Goal: Task Accomplishment & Management: Manage account settings

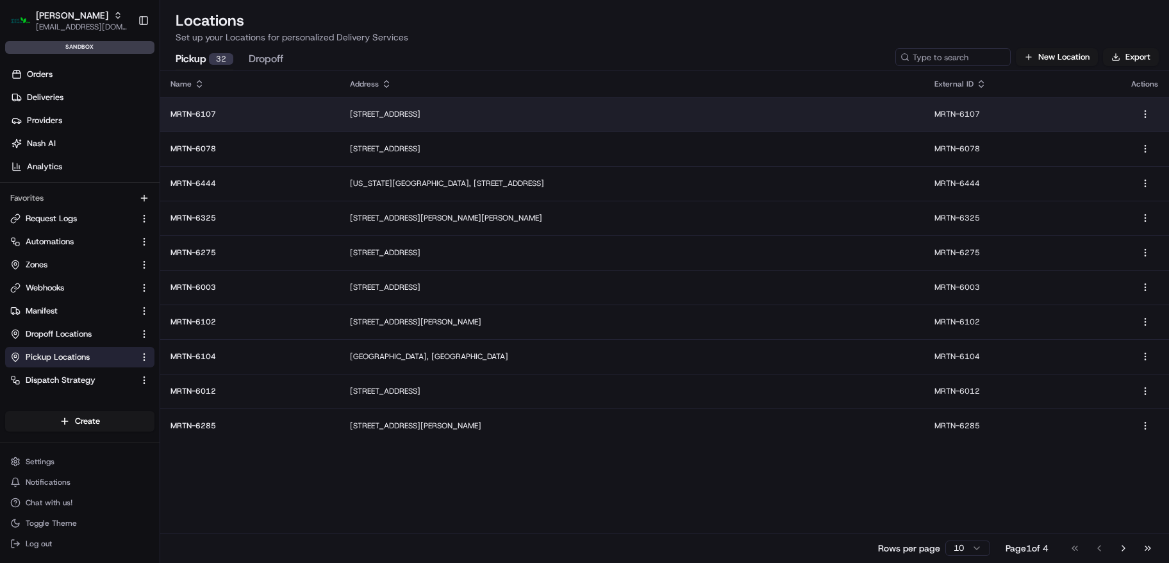
click at [189, 120] on td "MRTN-6107" at bounding box center [249, 114] width 179 height 35
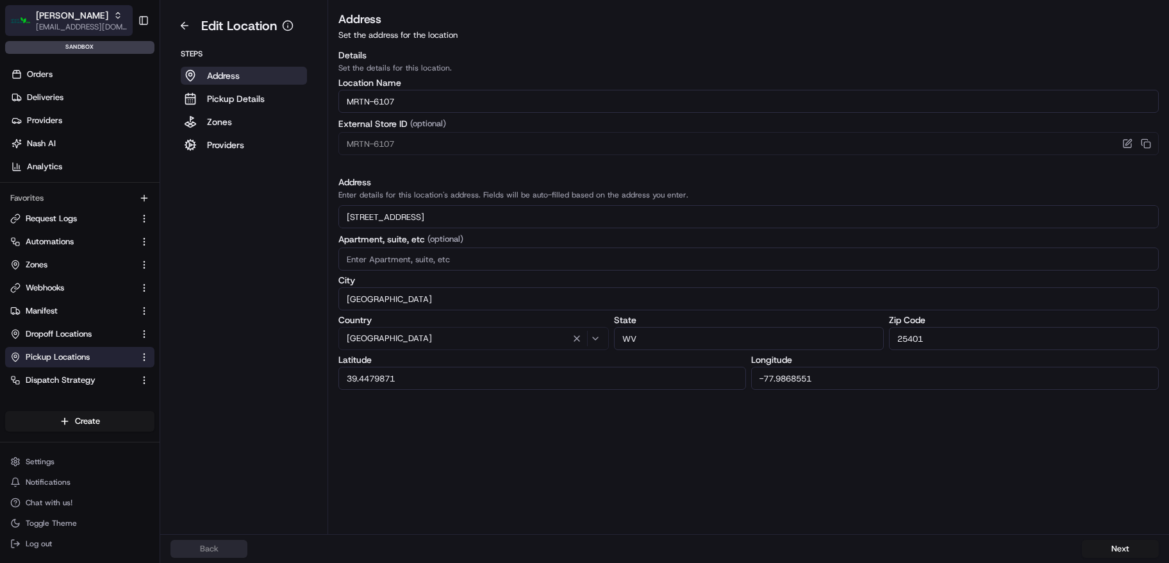
click at [97, 10] on div "[PERSON_NAME]" at bounding box center [82, 15] width 92 height 13
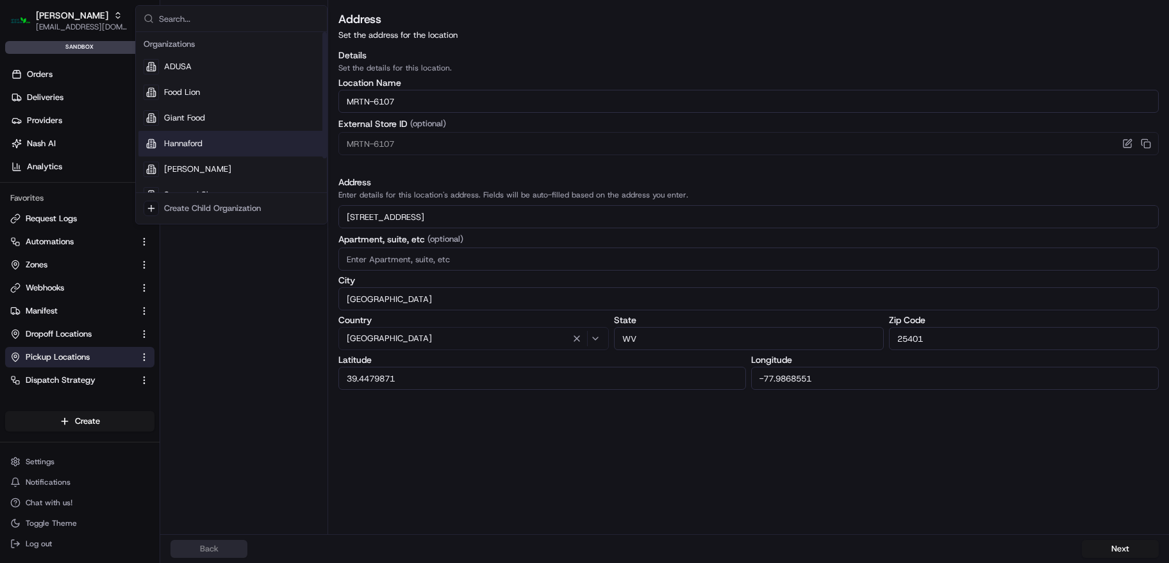
click at [221, 145] on div "Hannaford" at bounding box center [231, 144] width 186 height 26
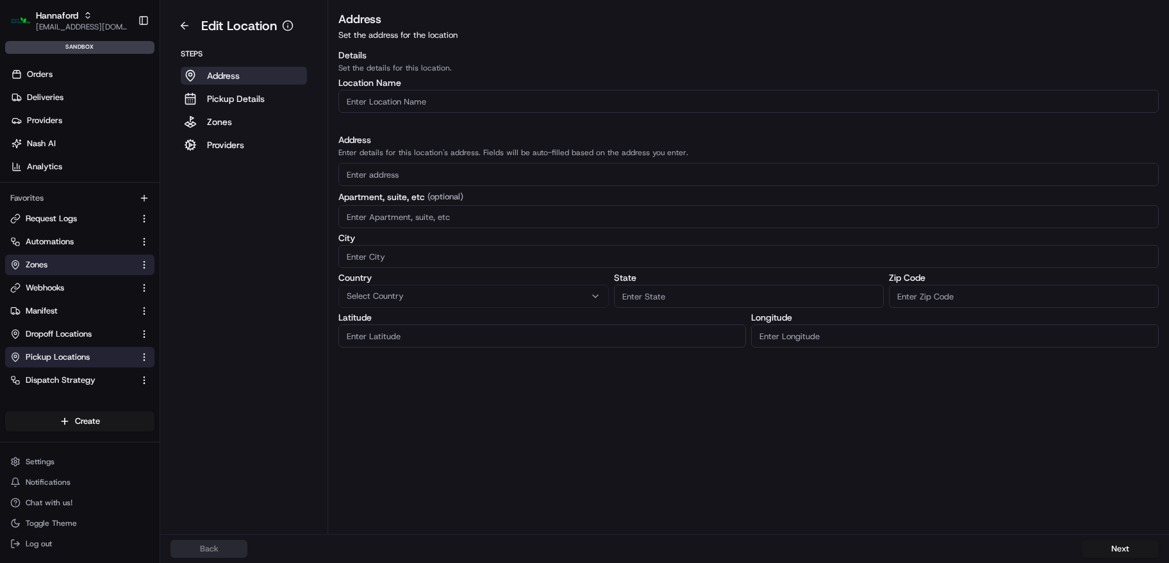
click at [58, 263] on link "Zones" at bounding box center [72, 265] width 124 height 12
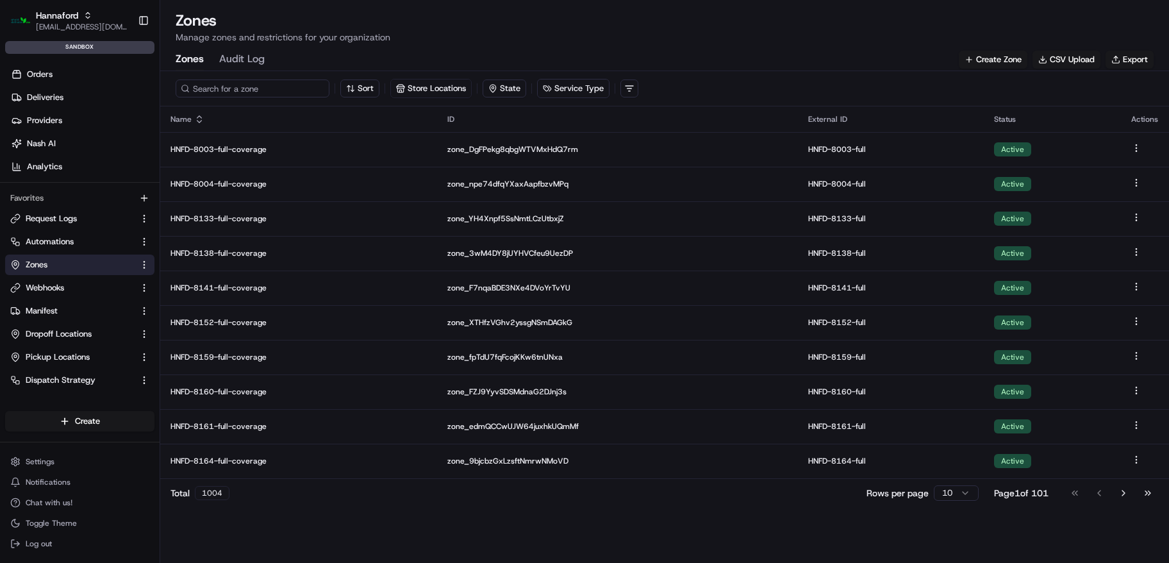
click at [242, 88] on input at bounding box center [253, 88] width 154 height 18
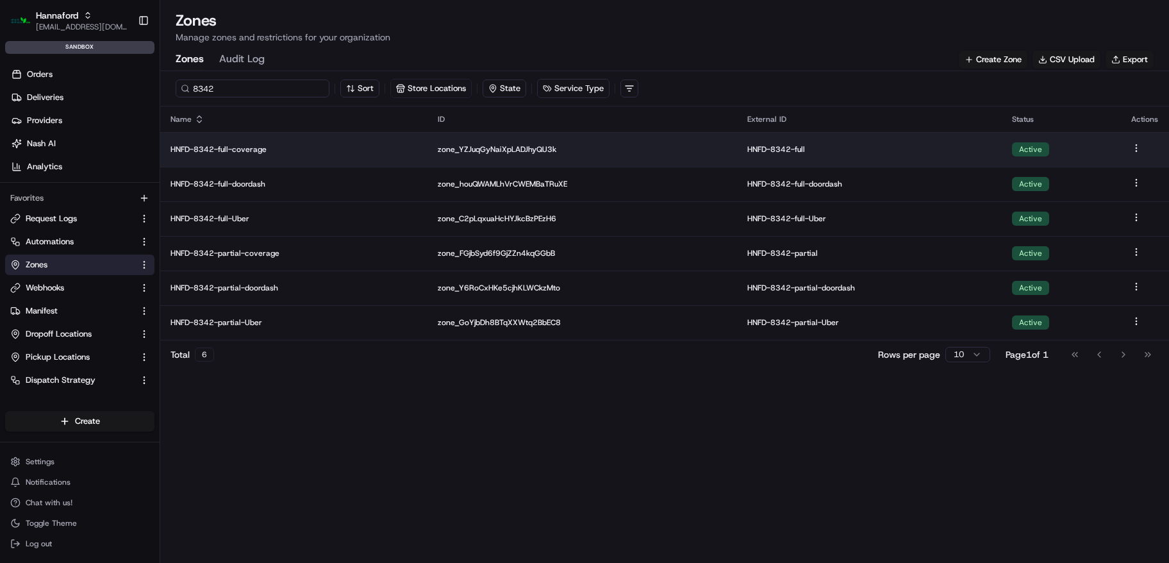
type input "8342"
click at [198, 133] on td "HNFD-8342-full-coverage" at bounding box center [293, 149] width 267 height 35
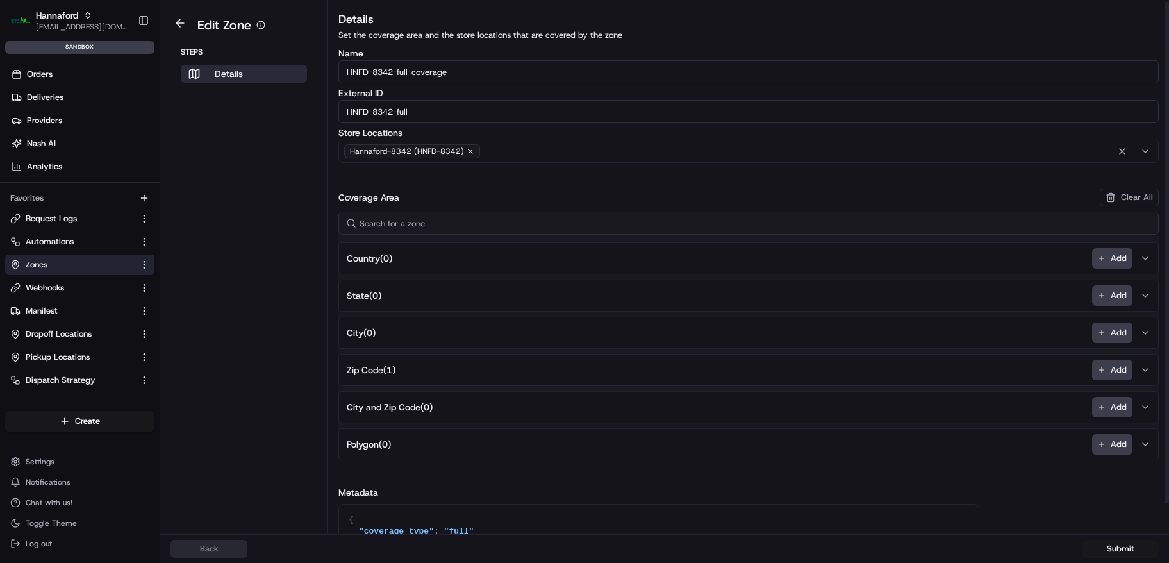
scroll to position [3, 0]
click at [534, 363] on button "Zip Code ( 1 ) Add" at bounding box center [749, 367] width 814 height 31
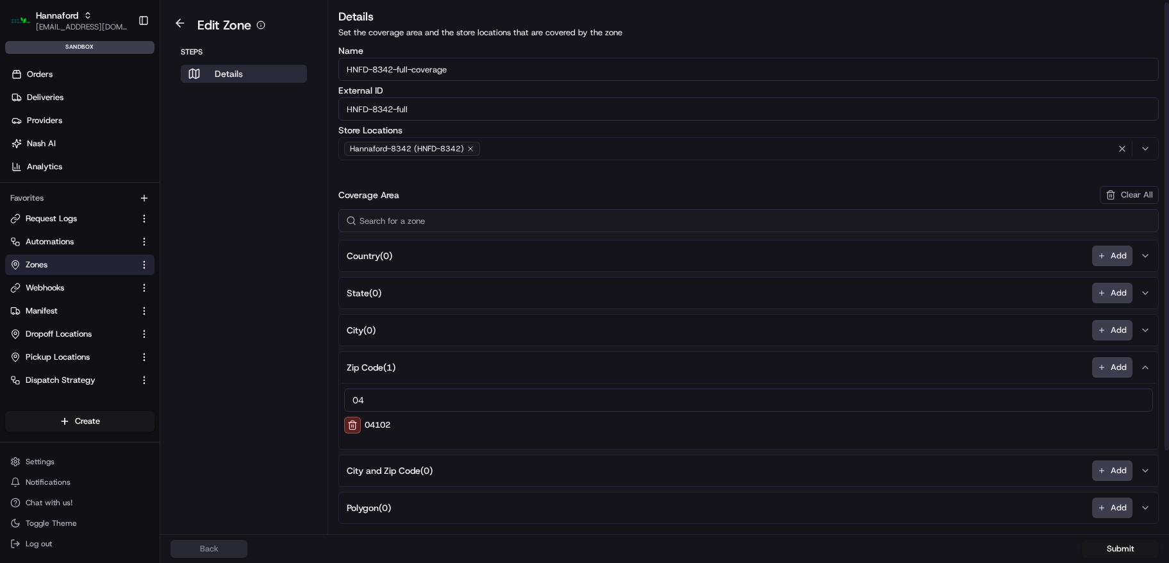
type input "0"
click at [174, 15] on button at bounding box center [179, 22] width 29 height 15
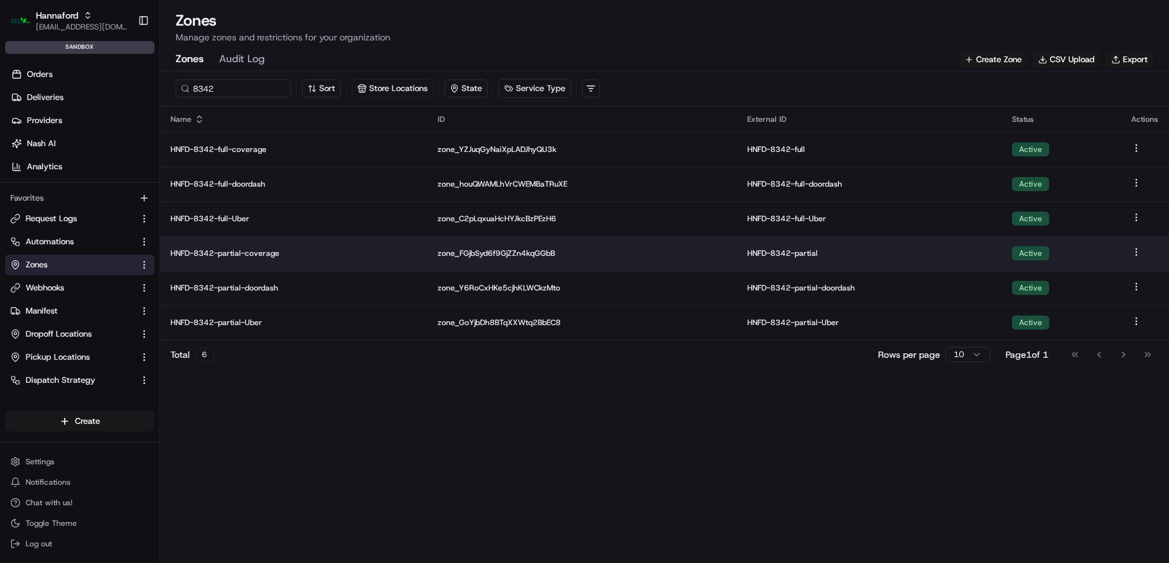
click at [242, 252] on p "HNFD-8342-partial-coverage" at bounding box center [293, 253] width 247 height 10
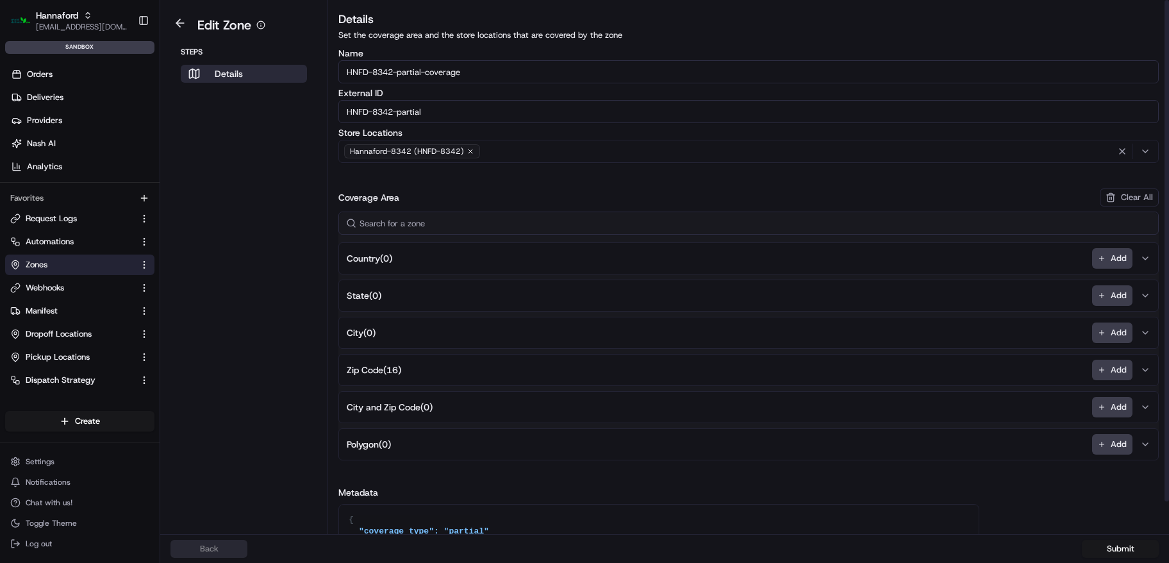
click at [438, 379] on button "Zip Code ( 16 ) Add" at bounding box center [749, 369] width 814 height 31
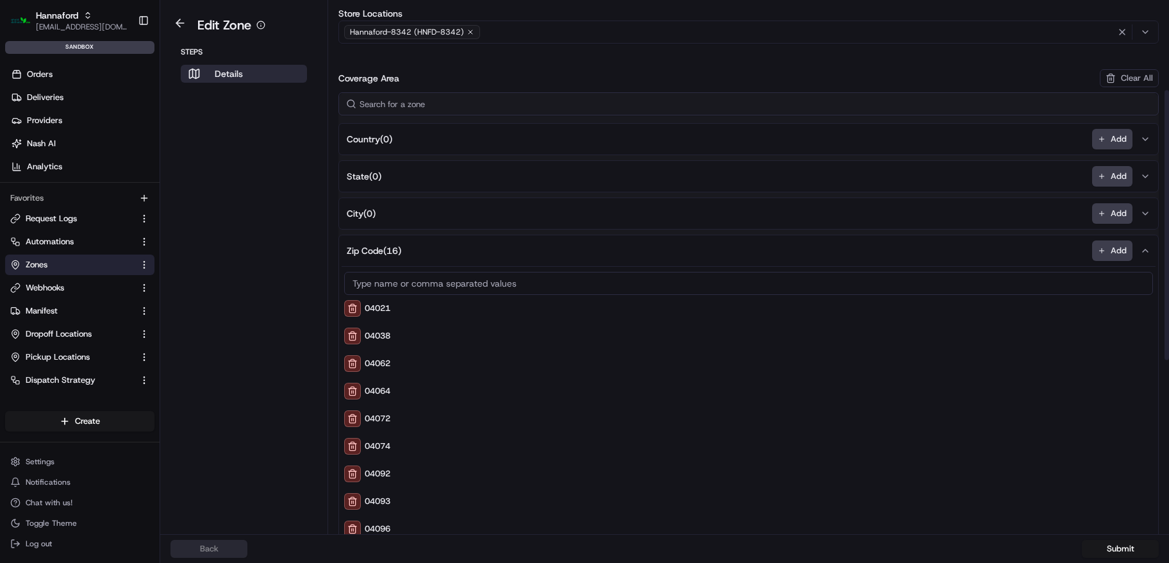
scroll to position [92, 0]
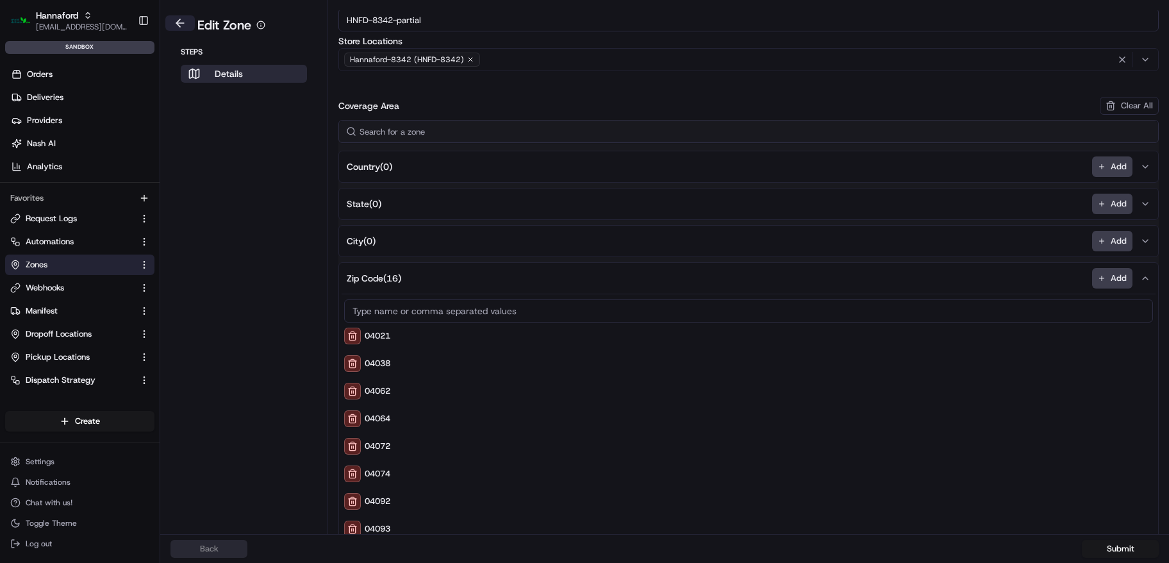
click at [179, 22] on button at bounding box center [179, 22] width 29 height 15
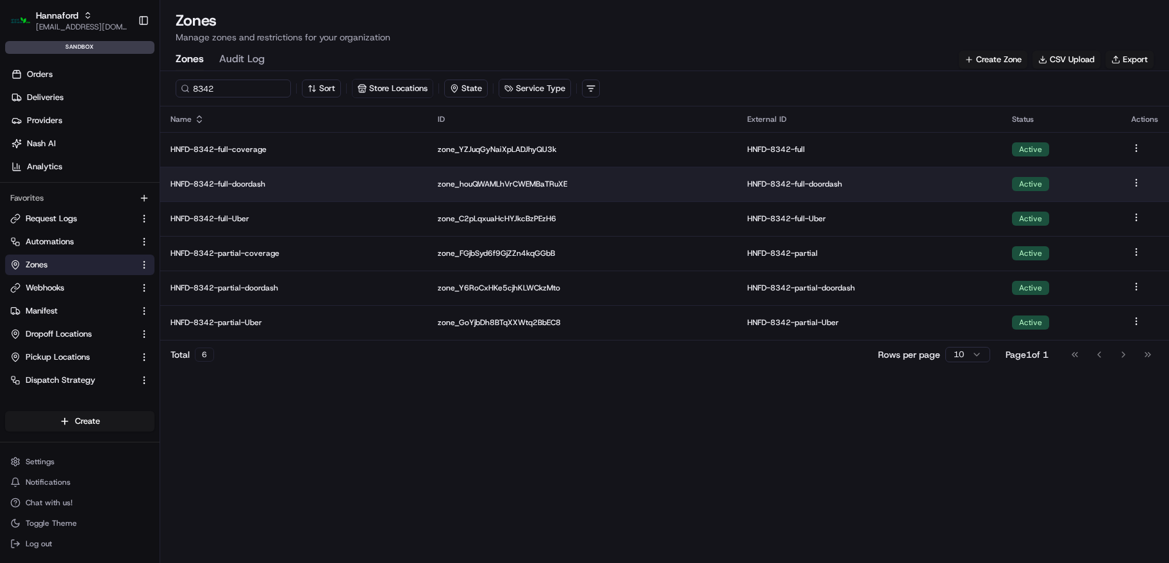
click at [235, 190] on td "HNFD-8342-full-doordash" at bounding box center [293, 184] width 267 height 35
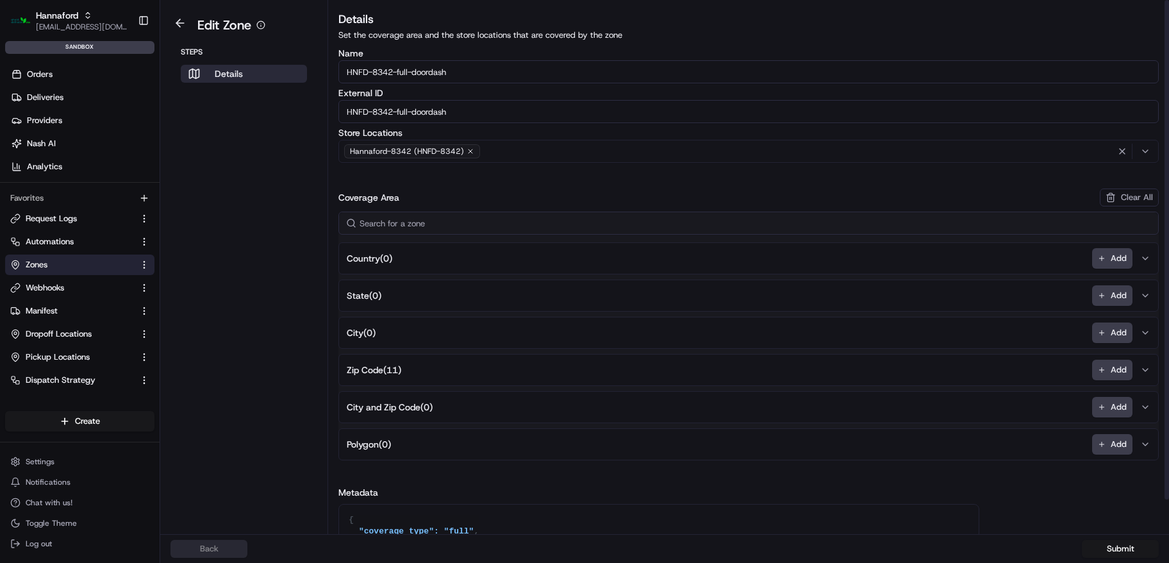
click at [388, 366] on span "Zip Code ( 11 )" at bounding box center [374, 369] width 54 height 13
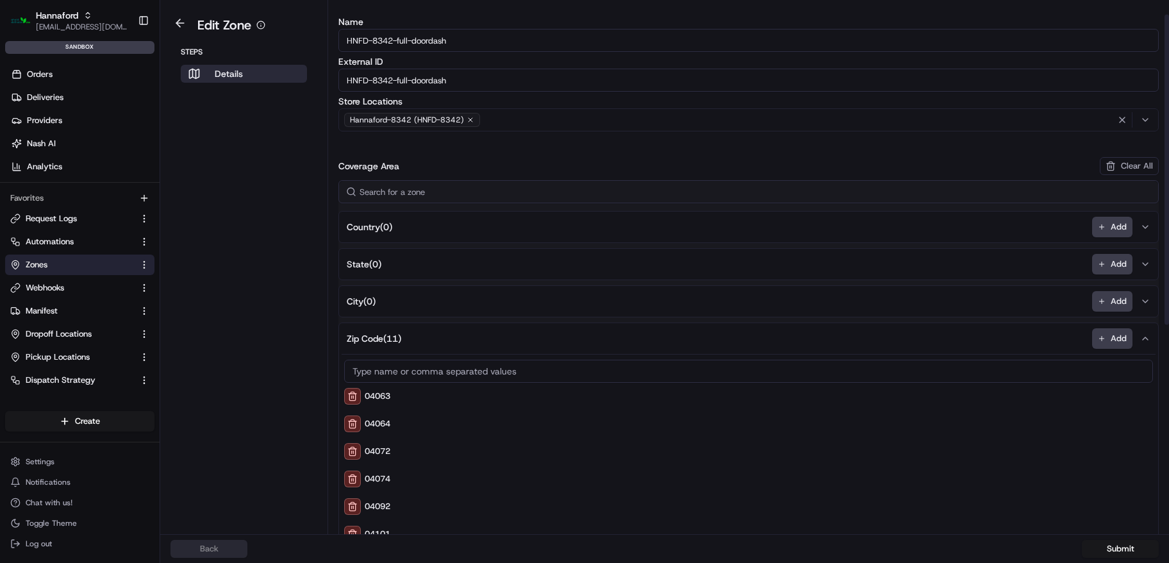
scroll to position [62, 0]
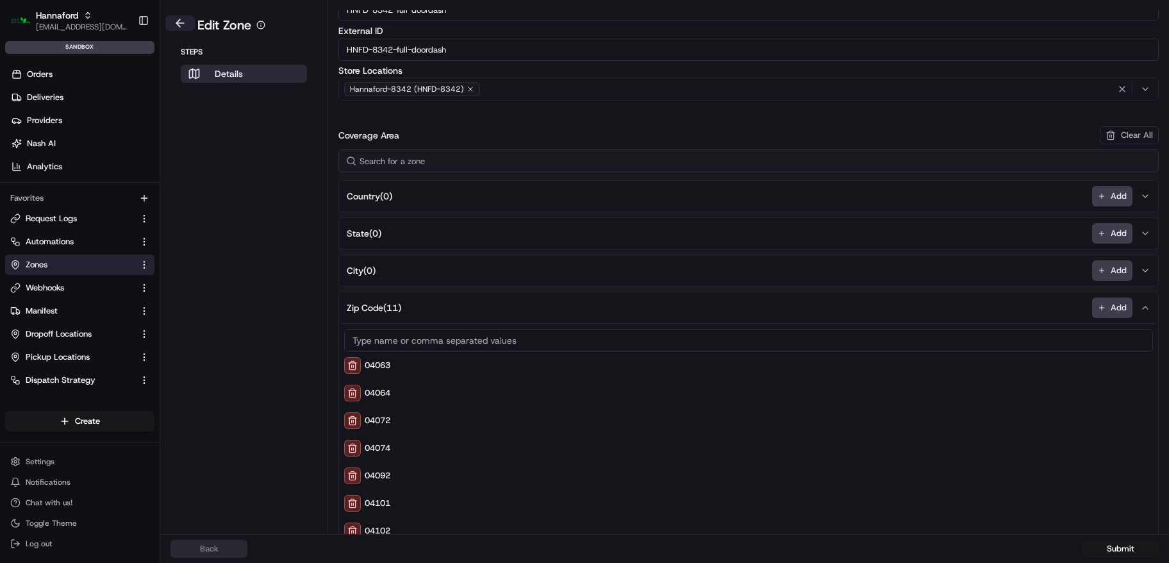
click at [188, 20] on button at bounding box center [179, 22] width 29 height 15
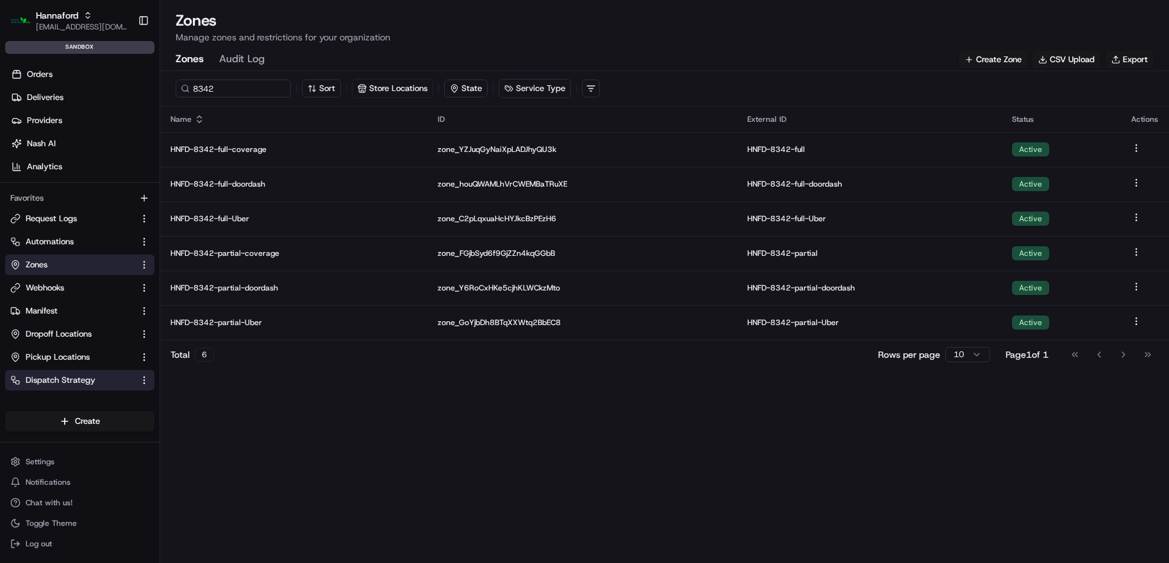
click at [71, 376] on span "Dispatch Strategy" at bounding box center [61, 380] width 70 height 12
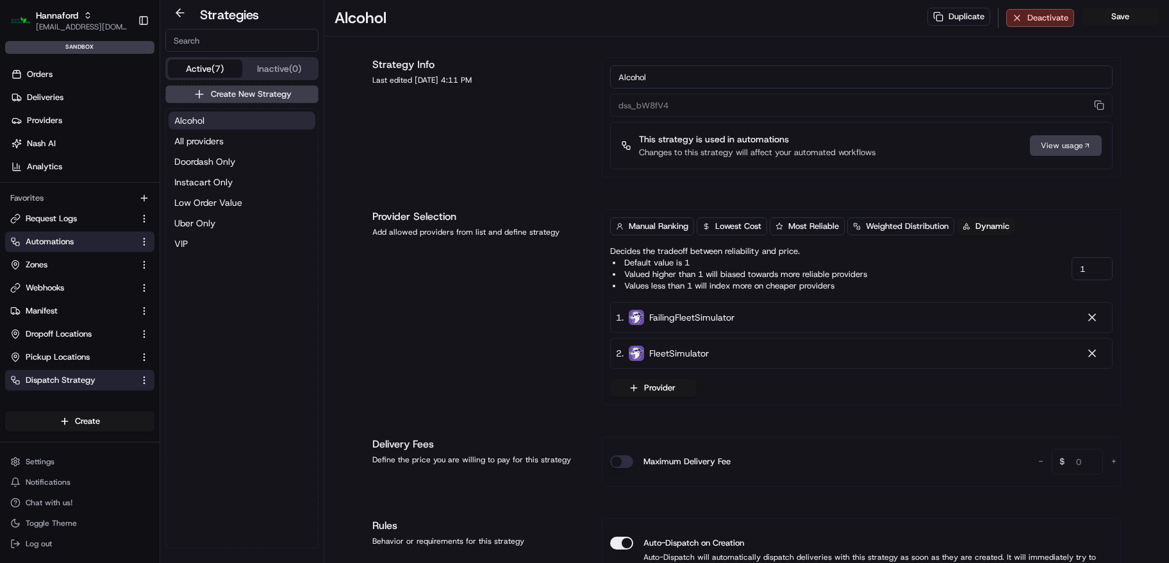
click at [88, 246] on link "Automations" at bounding box center [72, 242] width 124 height 12
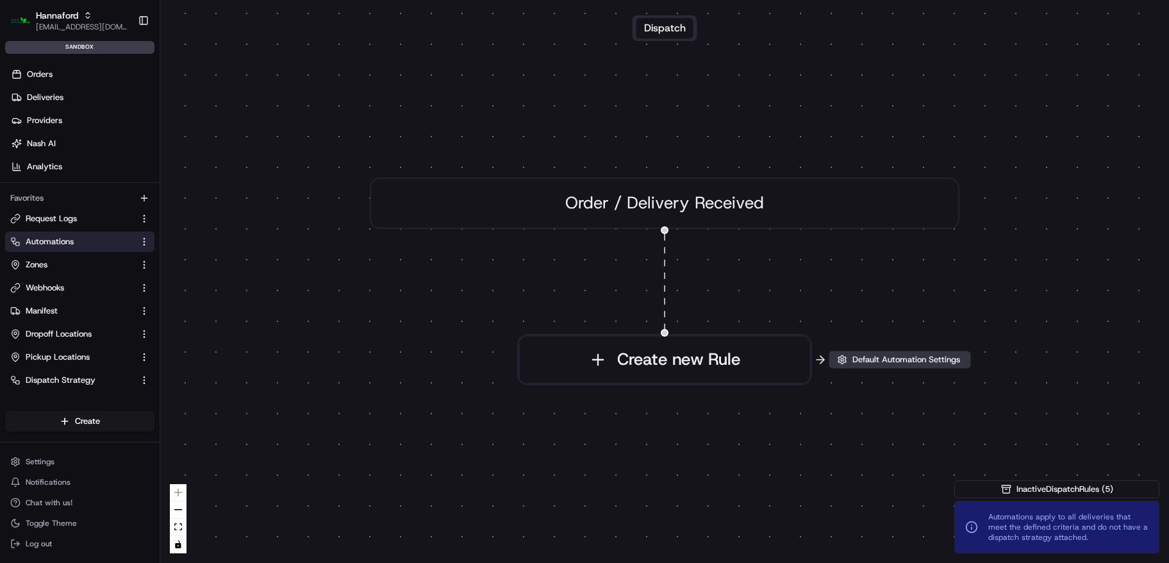
click at [857, 359] on span "Default Automation Settings" at bounding box center [906, 360] width 113 height 12
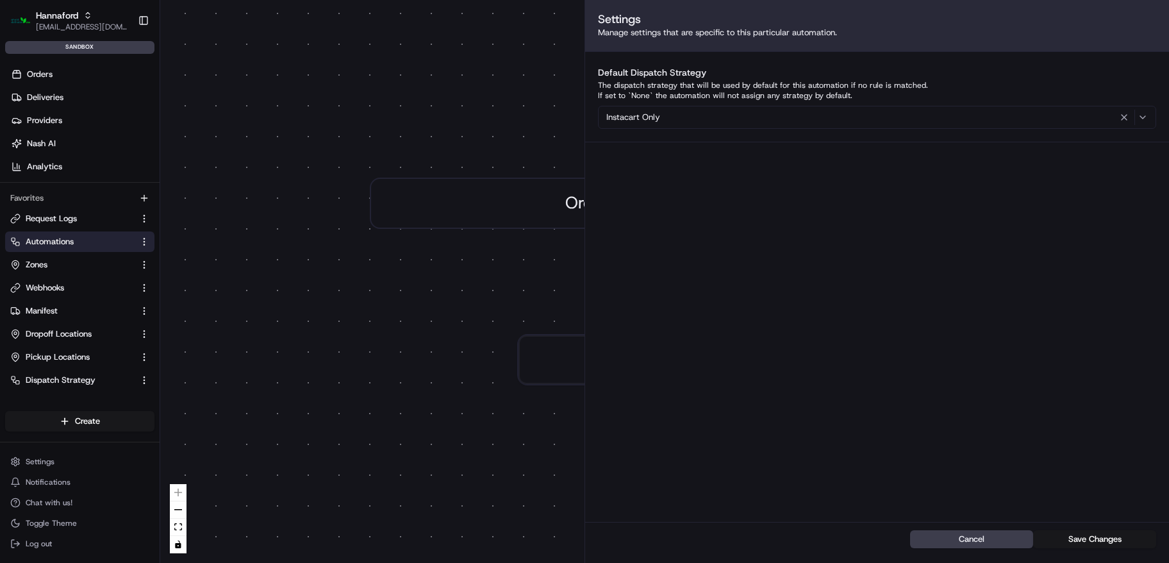
click at [285, 185] on div "0 Order / Delivery Received Create new Rule" at bounding box center [664, 281] width 1009 height 563
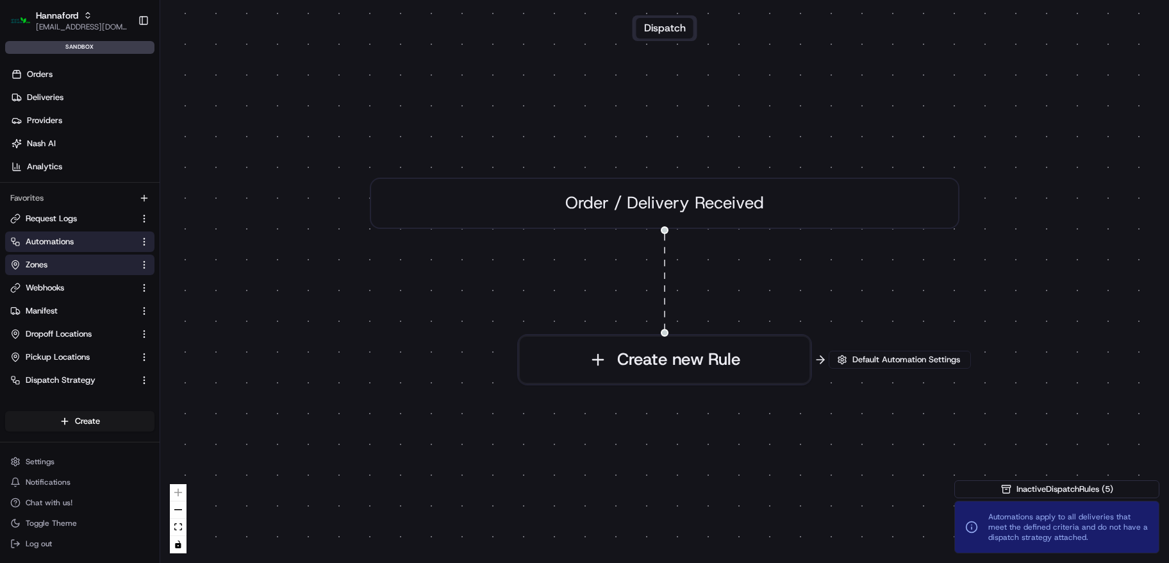
click at [76, 262] on link "Zones" at bounding box center [72, 265] width 124 height 12
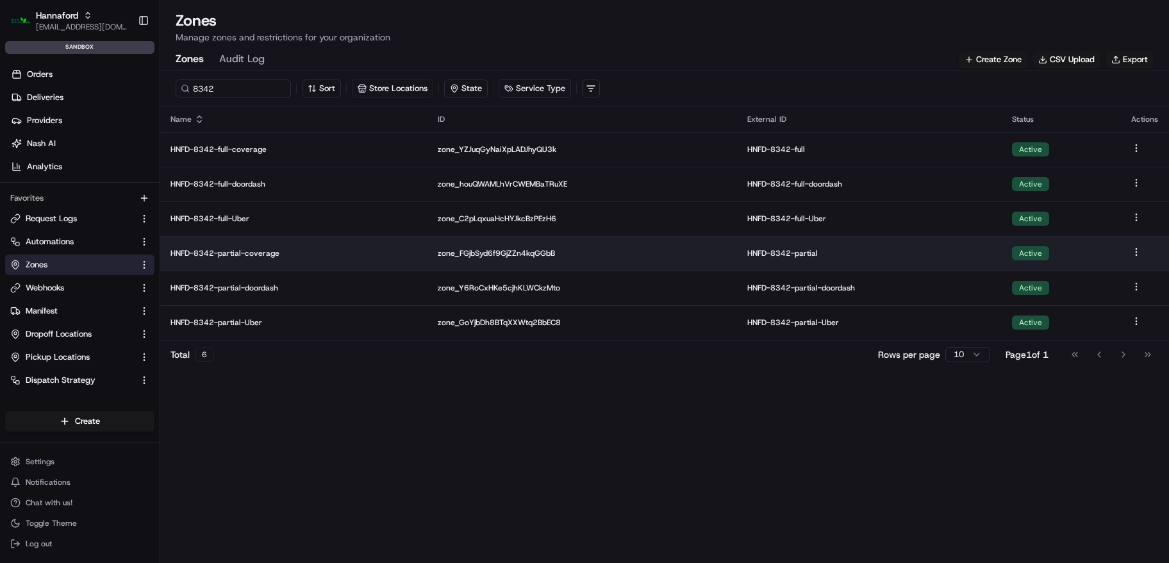
click at [310, 252] on p "HNFD-8342-partial-coverage" at bounding box center [293, 253] width 247 height 10
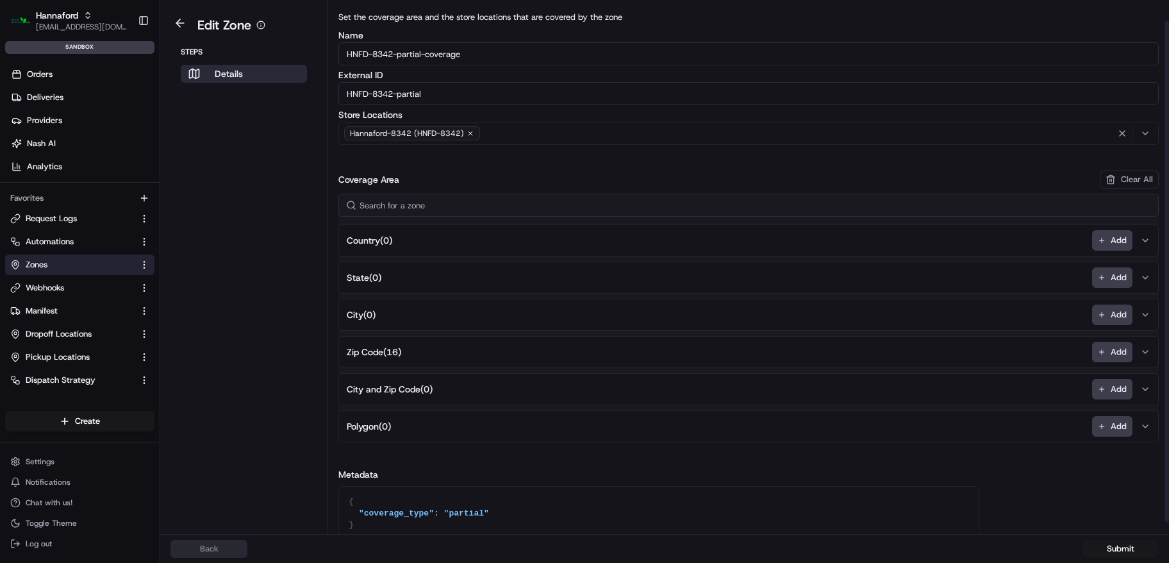
scroll to position [34, 0]
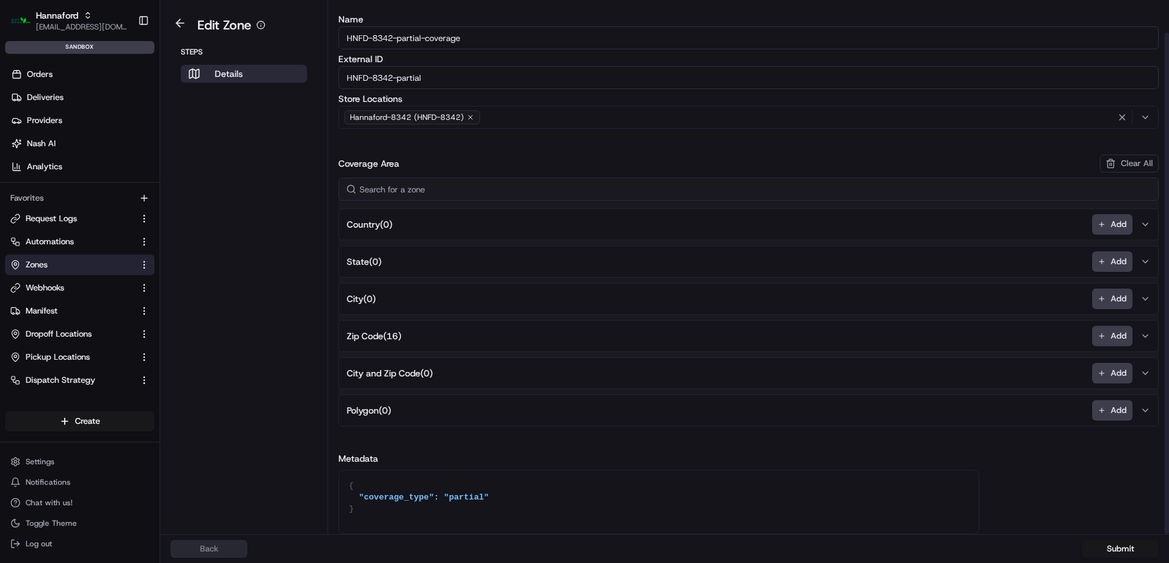
click at [481, 337] on button "Zip Code ( 16 ) Add" at bounding box center [749, 335] width 814 height 31
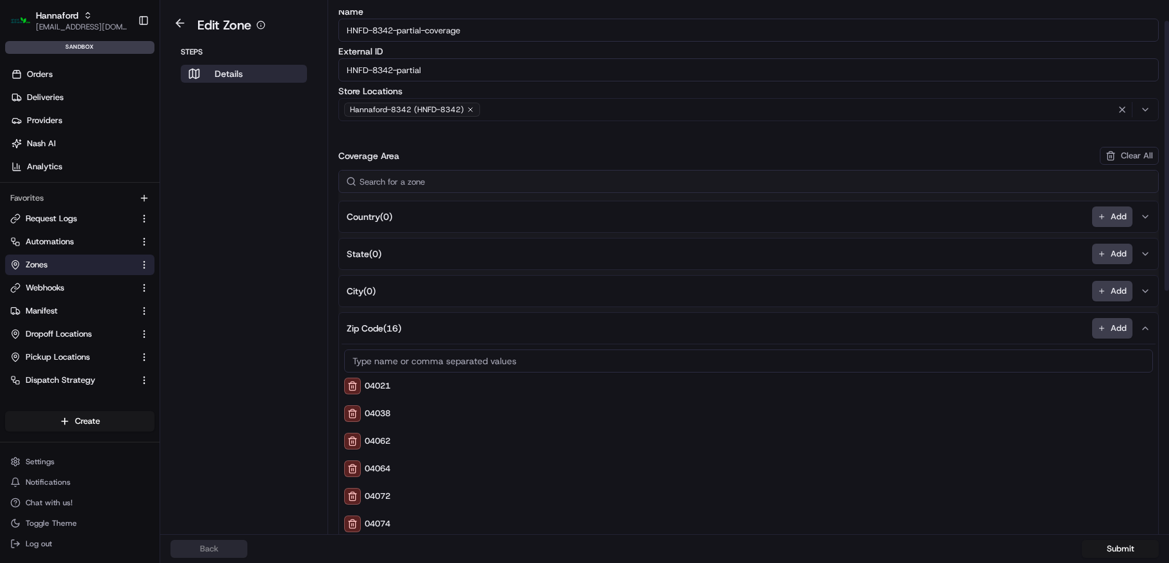
scroll to position [44, 0]
